Goal: Transaction & Acquisition: Download file/media

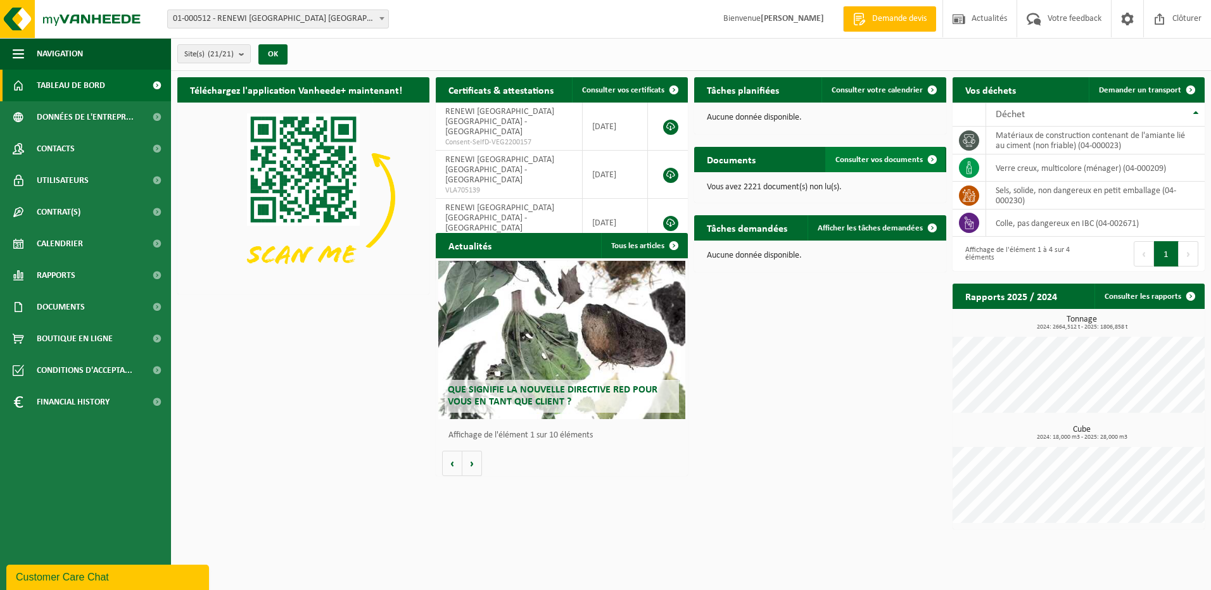
click at [857, 165] on link "Consulter vos documents" at bounding box center [885, 159] width 120 height 25
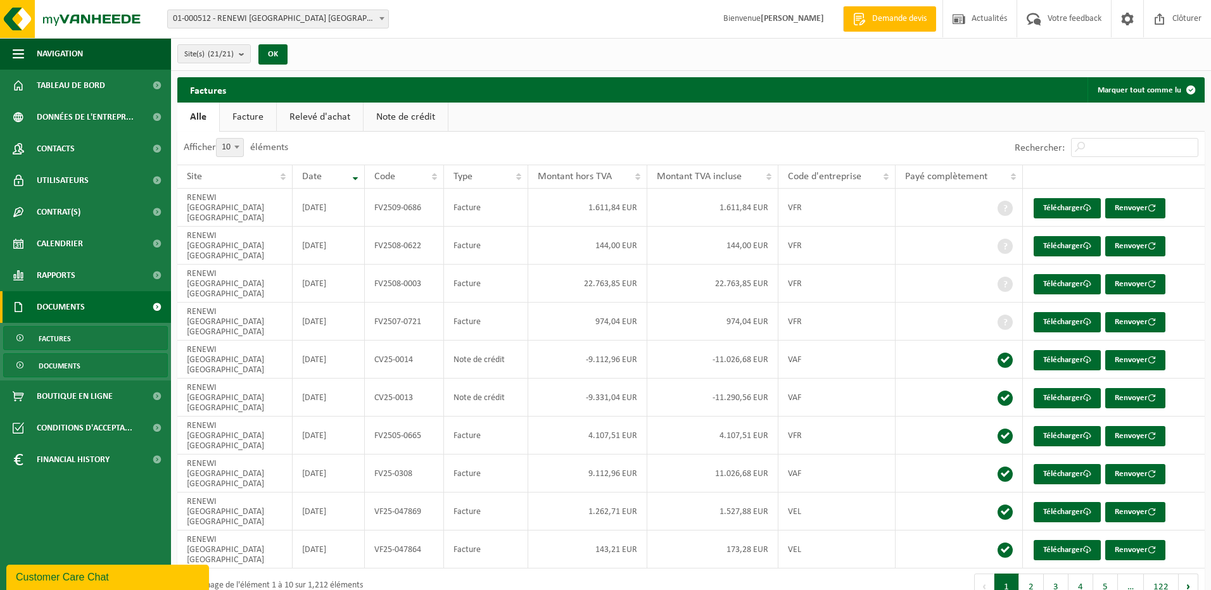
click at [69, 369] on span "Documents" at bounding box center [60, 366] width 42 height 24
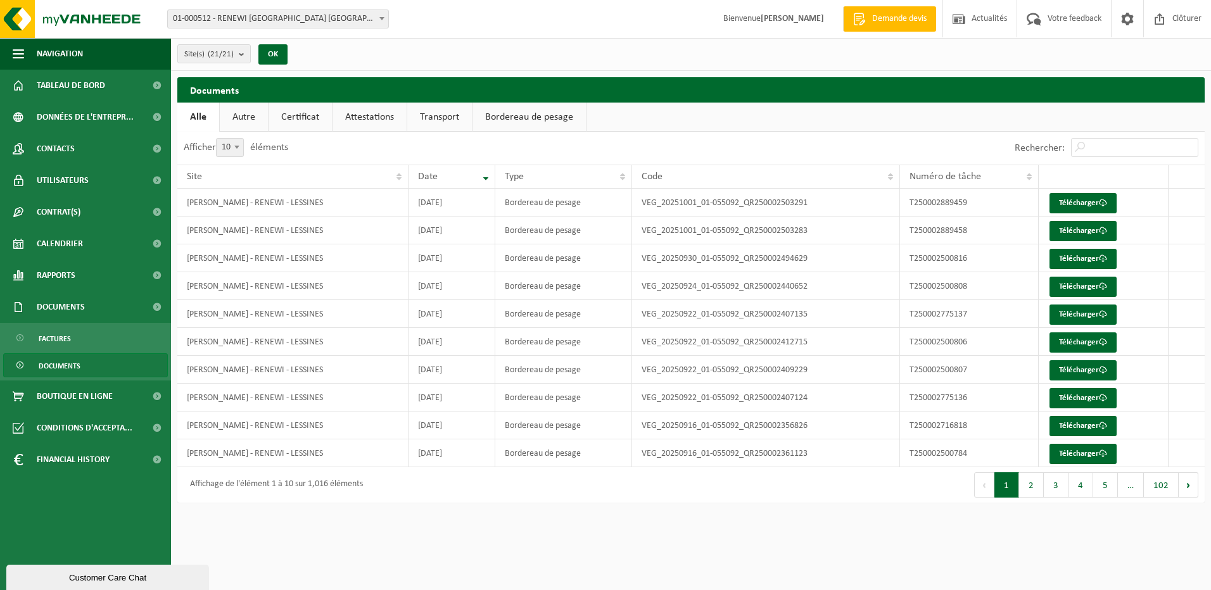
click at [519, 117] on link "Bordereau de pesage" at bounding box center [528, 117] width 113 height 29
click at [348, 121] on link "Attestations" at bounding box center [369, 117] width 74 height 29
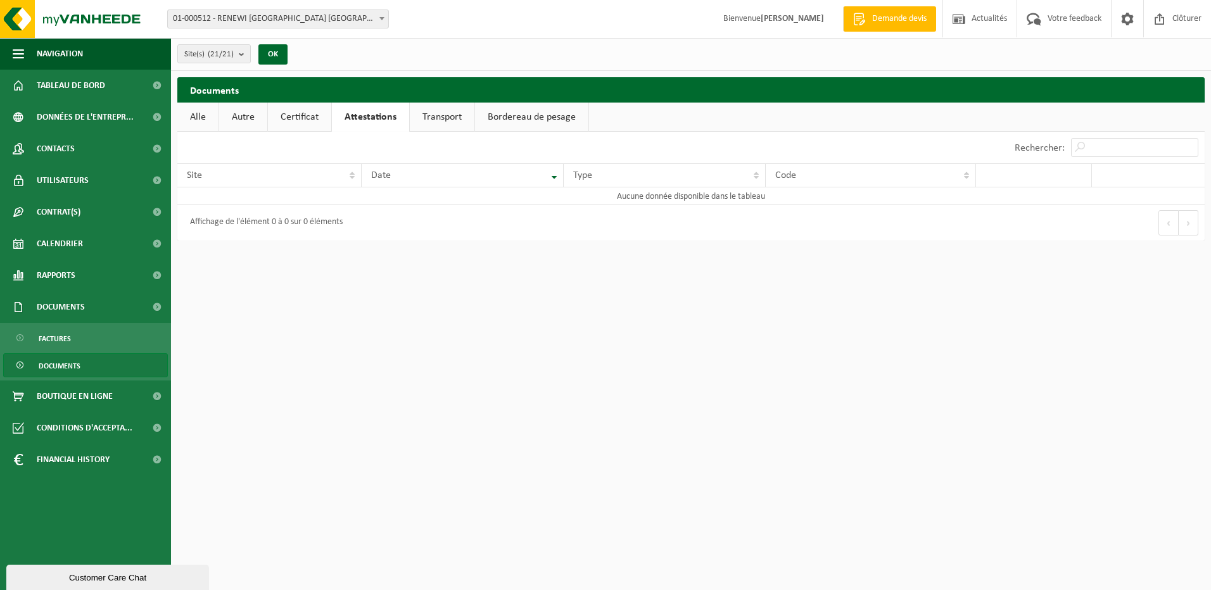
click at [425, 122] on link "Transport" at bounding box center [442, 117] width 65 height 29
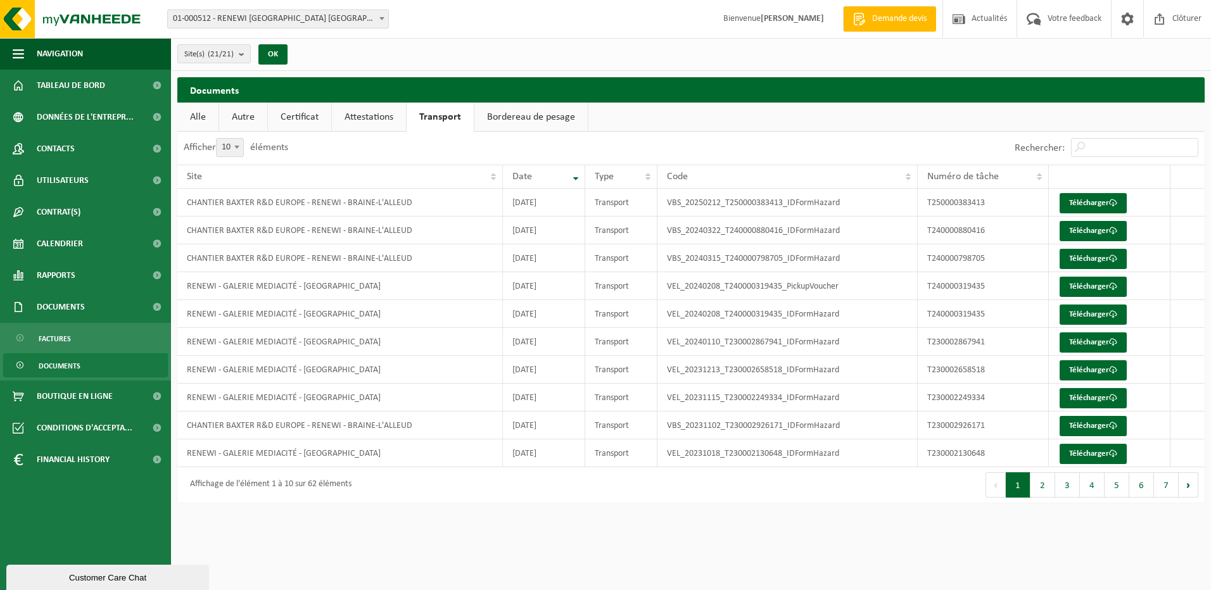
click at [334, 18] on span "01-000512 - RENEWI [GEOGRAPHIC_DATA] [GEOGRAPHIC_DATA] - [GEOGRAPHIC_DATA]" at bounding box center [278, 19] width 220 height 18
click at [339, 26] on span "01-000512 - RENEWI [GEOGRAPHIC_DATA] [GEOGRAPHIC_DATA] - [GEOGRAPHIC_DATA]" at bounding box center [278, 19] width 220 height 18
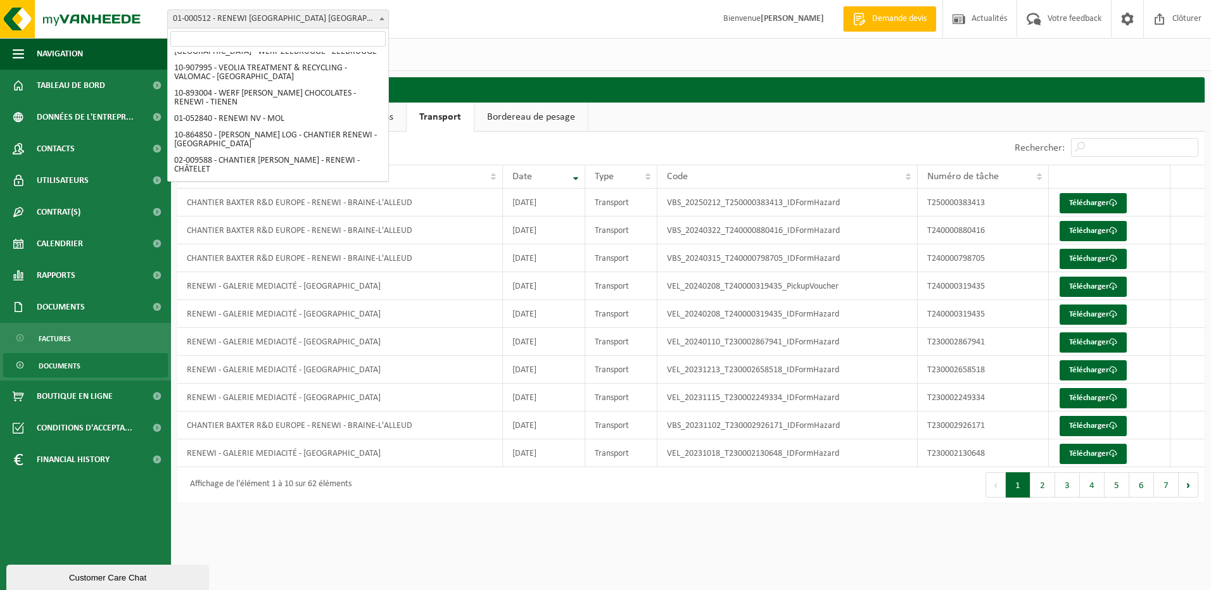
scroll to position [443, 0]
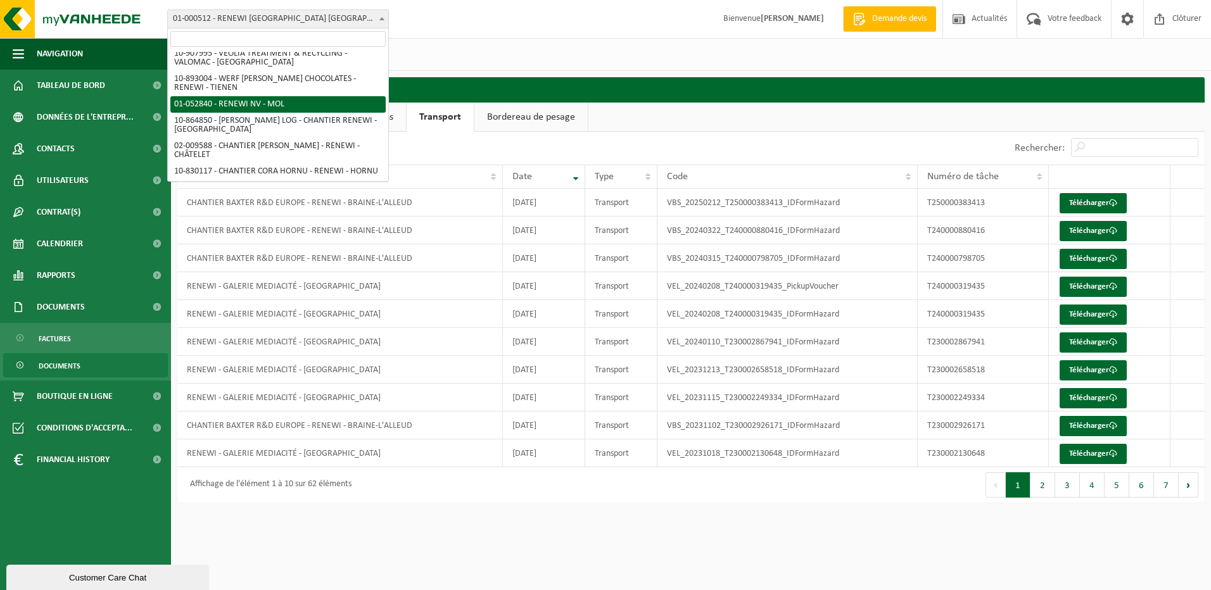
select select "259"
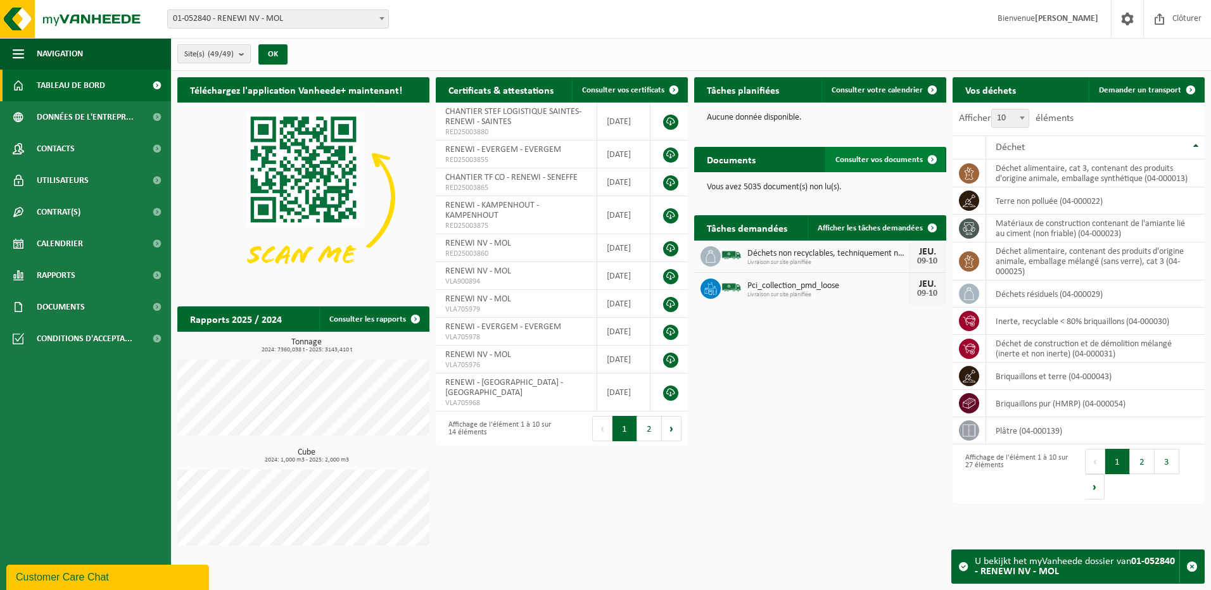
click at [863, 156] on span "Consulter vos documents" at bounding box center [878, 160] width 87 height 8
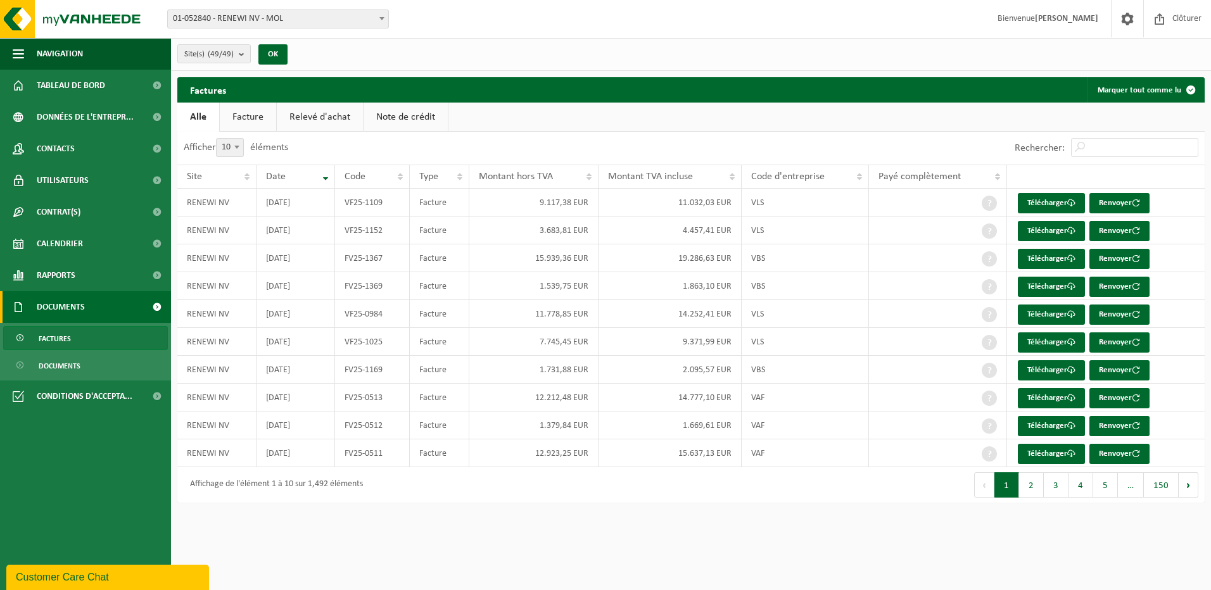
click at [46, 336] on span "Factures" at bounding box center [55, 339] width 32 height 24
click at [53, 374] on span "Documents" at bounding box center [60, 366] width 42 height 24
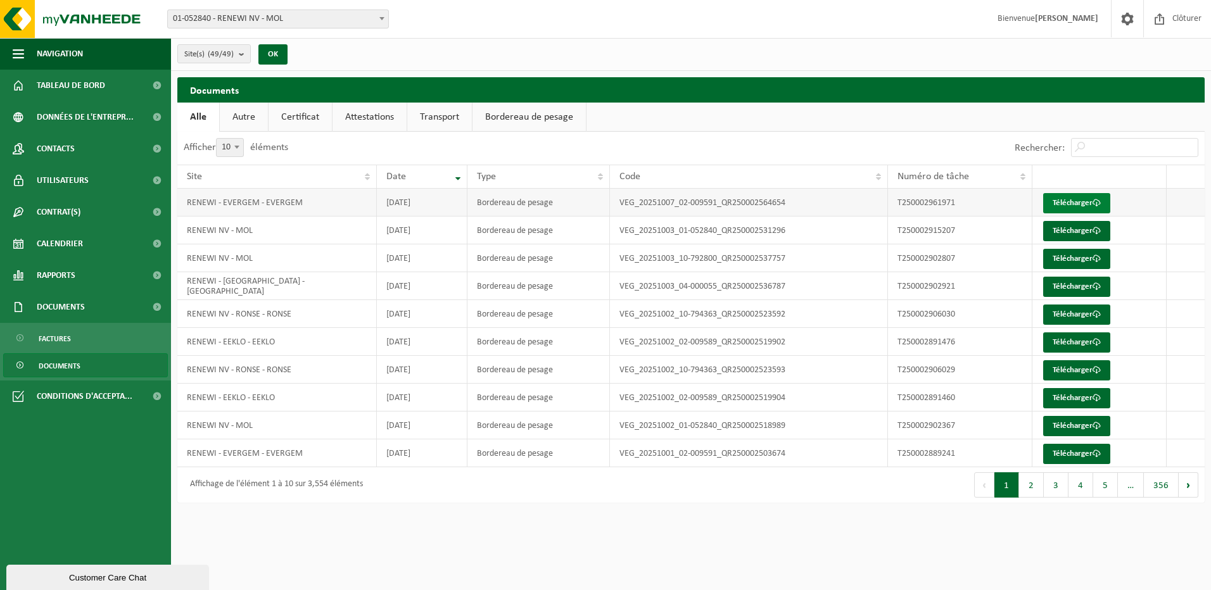
click at [1072, 201] on link "Télécharger" at bounding box center [1076, 203] width 67 height 20
click at [510, 123] on link "Bordereau de pesage" at bounding box center [528, 117] width 113 height 29
click at [438, 106] on link "Transport" at bounding box center [439, 117] width 65 height 29
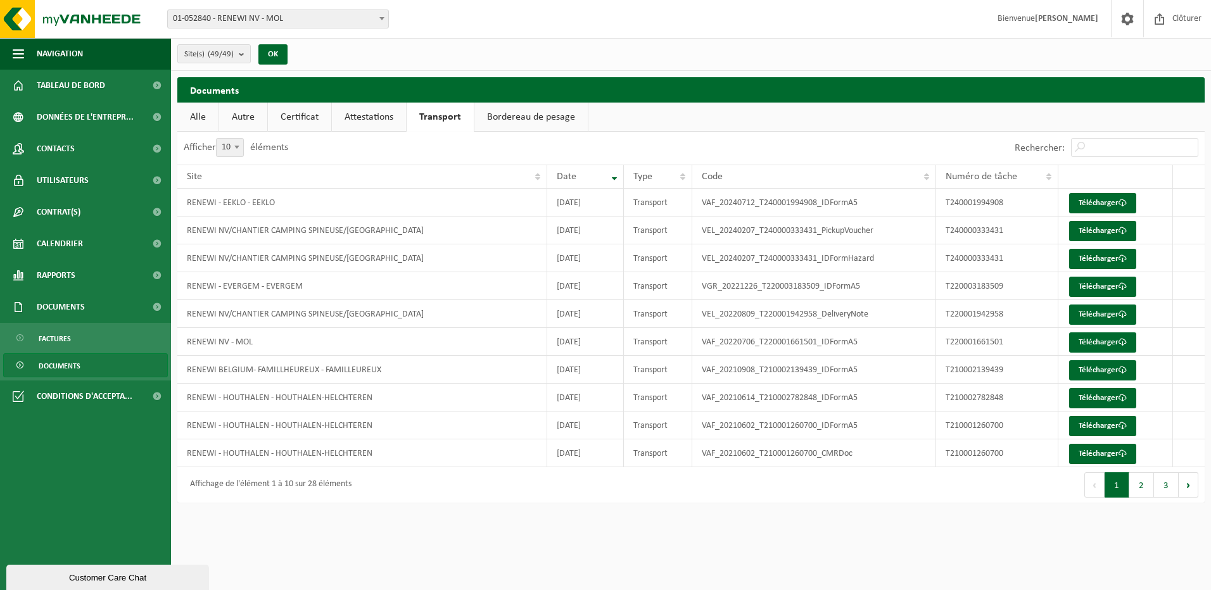
click at [377, 118] on link "Attestations" at bounding box center [369, 117] width 74 height 29
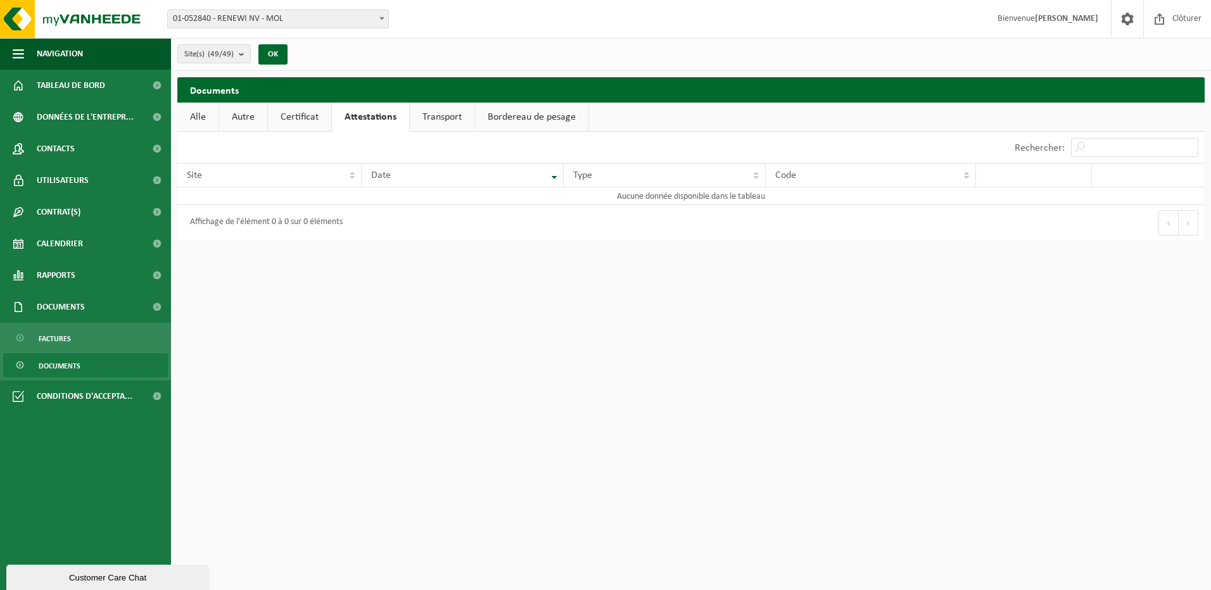
click at [293, 115] on link "Certificat" at bounding box center [299, 117] width 63 height 29
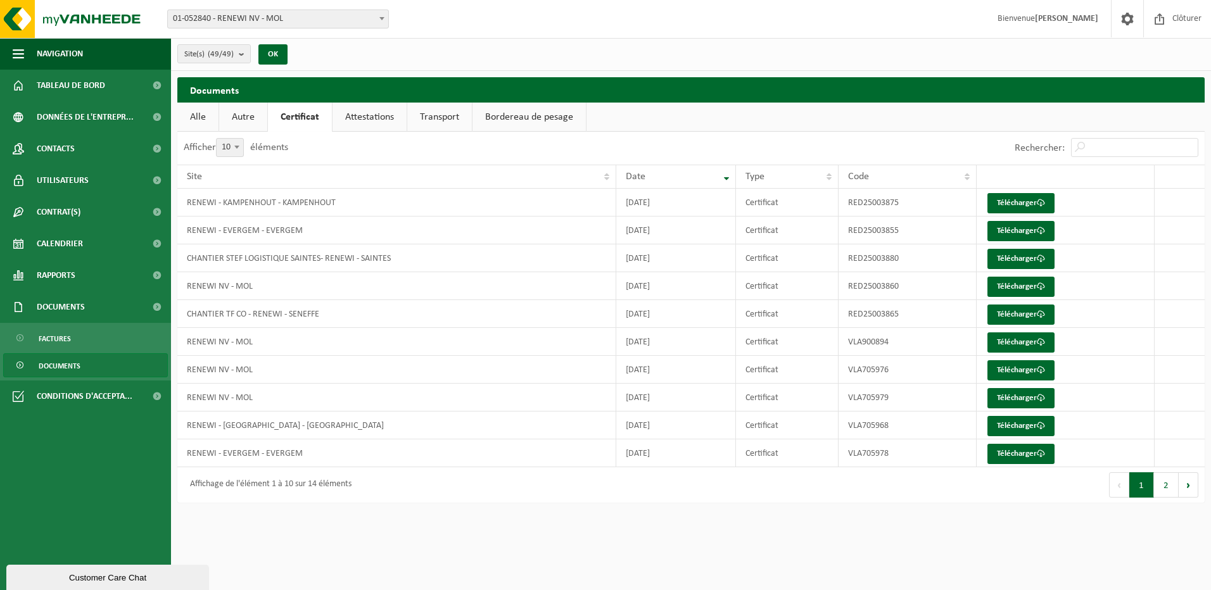
click at [256, 113] on link "Autre" at bounding box center [243, 117] width 48 height 29
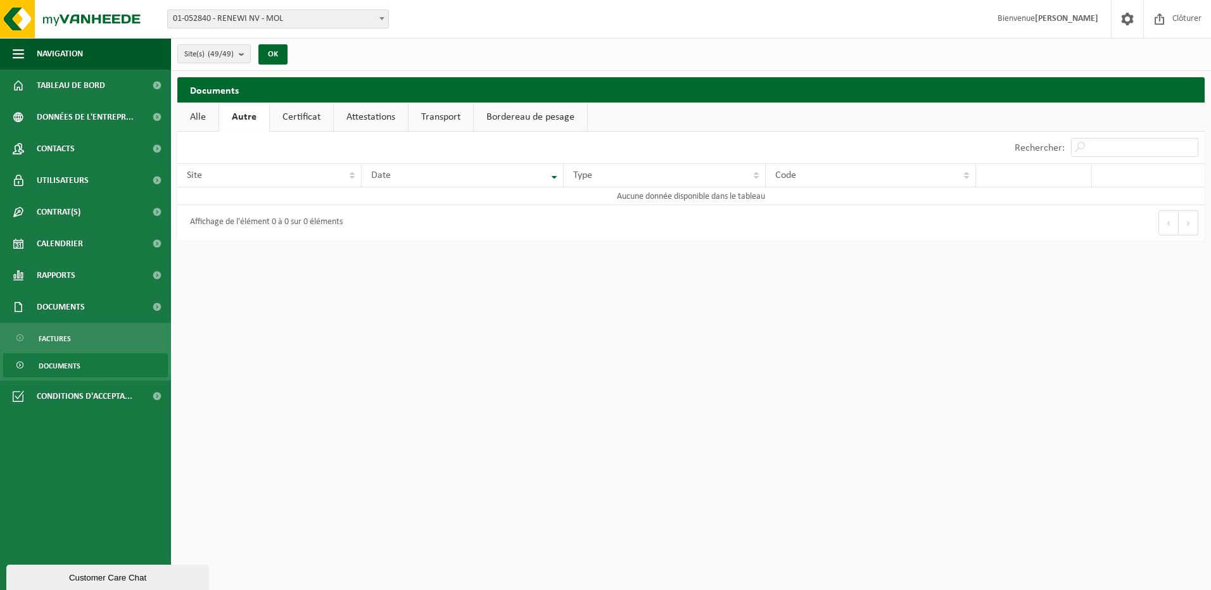
click at [203, 118] on link "Alle" at bounding box center [197, 117] width 41 height 29
